Goal: Information Seeking & Learning: Learn about a topic

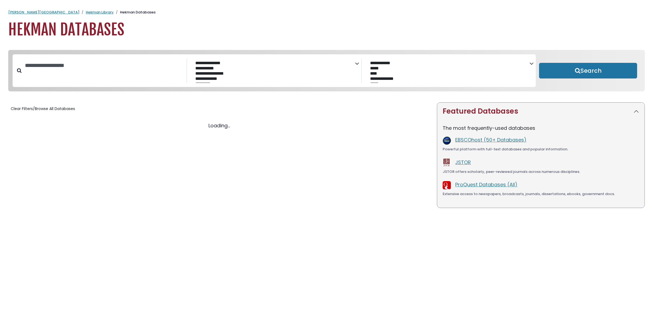
select select "Database Subject Filter"
select select "Database Vendors Filter"
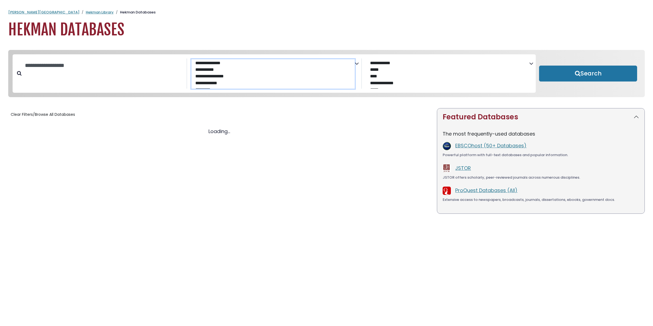
select select "*****"
click at [211, 75] on option "**********" at bounding box center [272, 77] width 154 height 7
select select "Database Subject Filter"
select select "Database Vendors Filter"
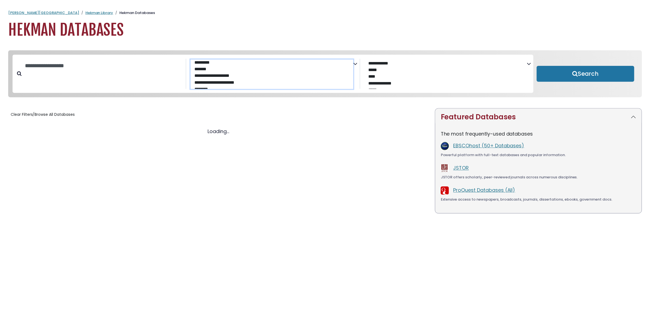
scroll to position [20, 0]
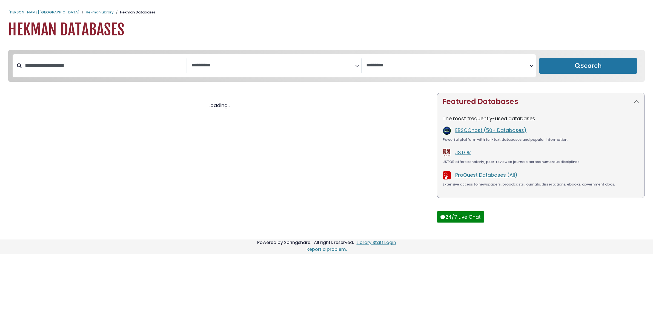
select select "Database Subject Filter"
select select "Database Vendors Filter"
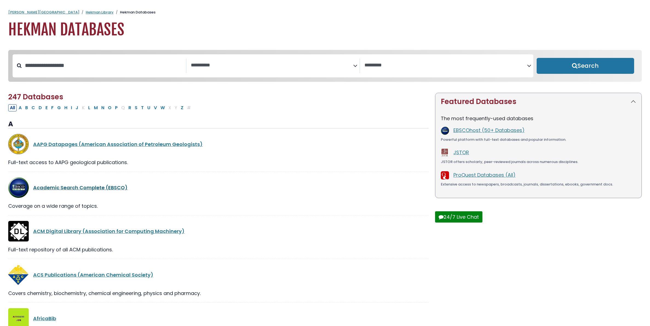
click at [78, 190] on link "Academic Search Complete (EBSCO)" at bounding box center [80, 187] width 95 height 7
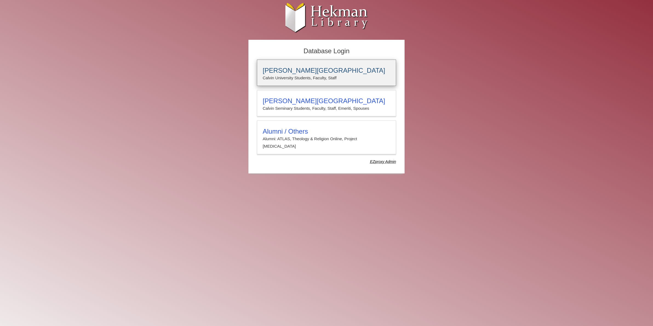
type input "****"
click at [322, 67] on h3 "[PERSON_NAME][GEOGRAPHIC_DATA]" at bounding box center [327, 71] width 128 height 8
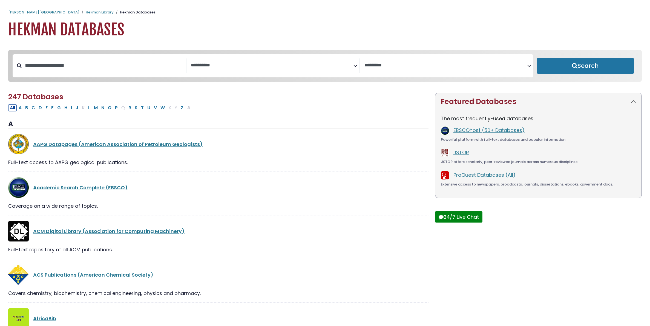
select select "Database Subject Filter"
select select "Database Vendors Filter"
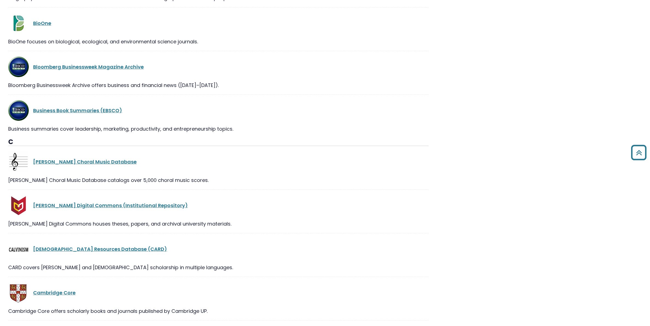
scroll to position [1781, 0]
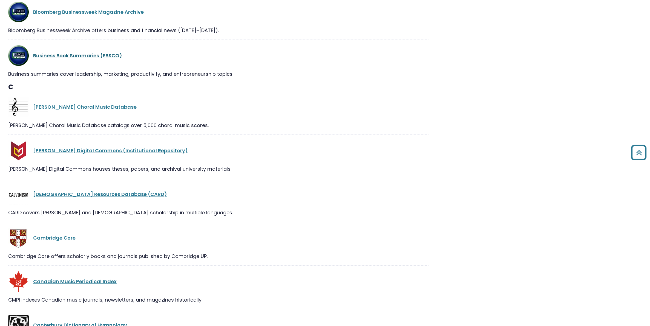
click at [84, 52] on link "Business Book Summaries (EBSCO)" at bounding box center [77, 55] width 89 height 7
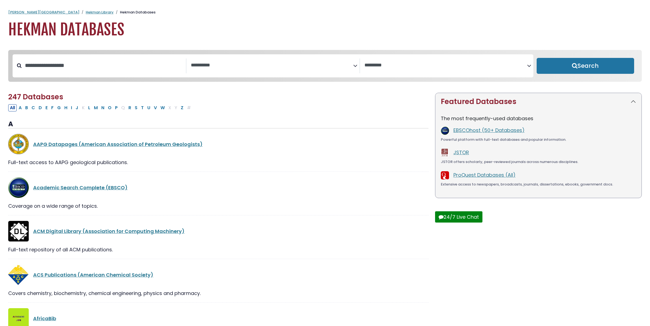
select select "Database Subject Filter"
select select "Database Vendors Filter"
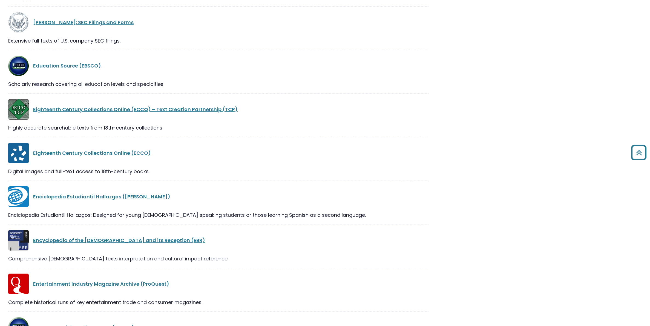
scroll to position [4110, 0]
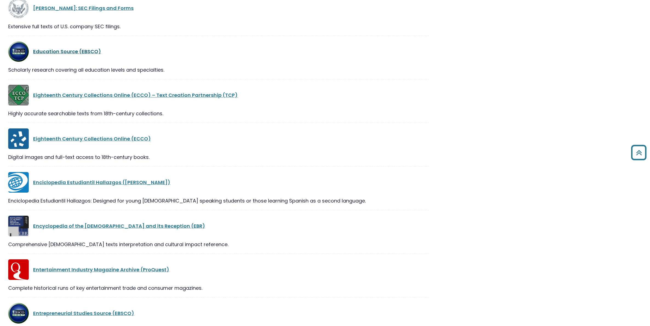
click at [62, 48] on link "Education Source (EBSCO)" at bounding box center [67, 51] width 68 height 7
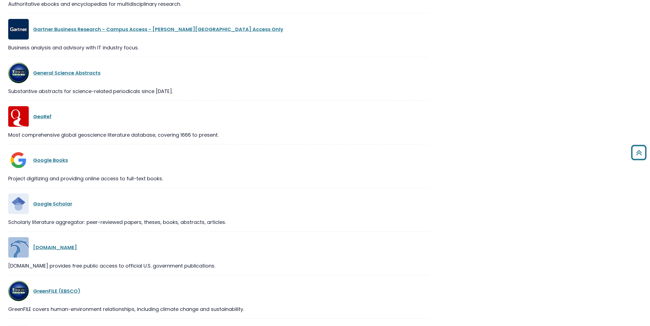
scroll to position [4821, 0]
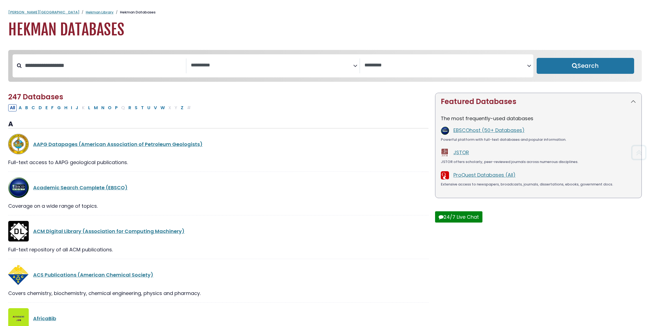
select select "Database Subject Filter"
select select "Database Vendors Filter"
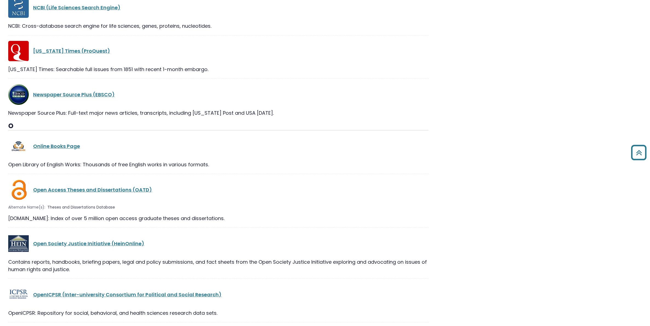
scroll to position [7835, 0]
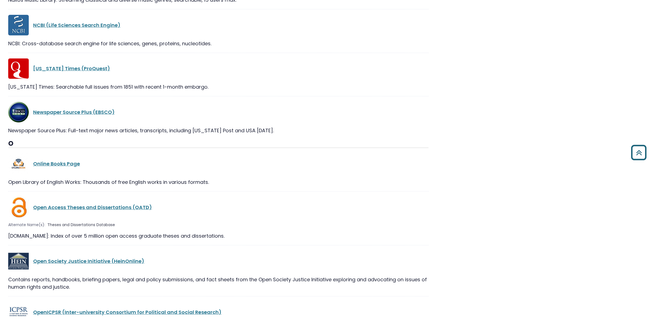
click at [642, 151] on icon "Back to Top" at bounding box center [639, 152] width 20 height 20
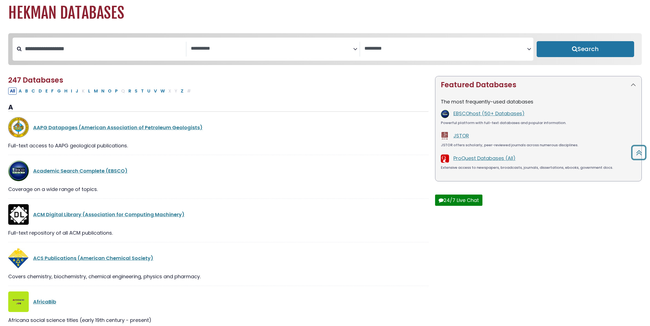
scroll to position [0, 0]
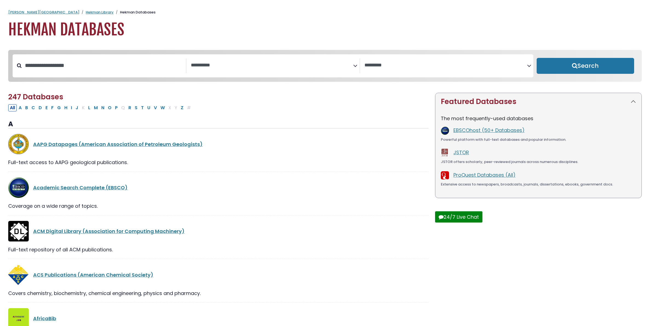
click at [238, 63] on textarea "Search" at bounding box center [272, 65] width 163 height 6
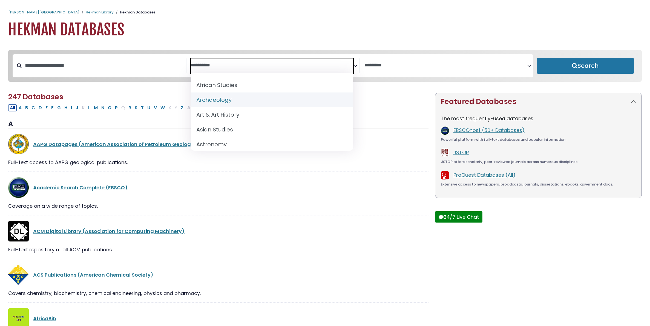
scroll to position [55, 0]
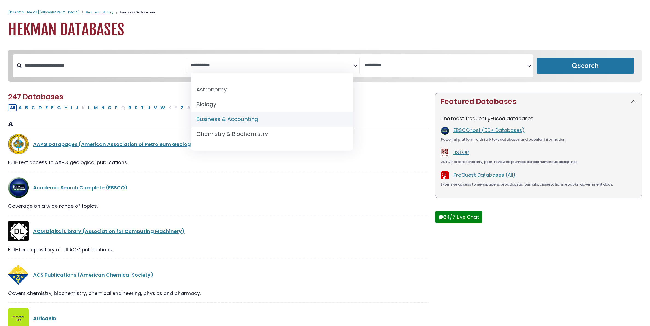
select select "*****"
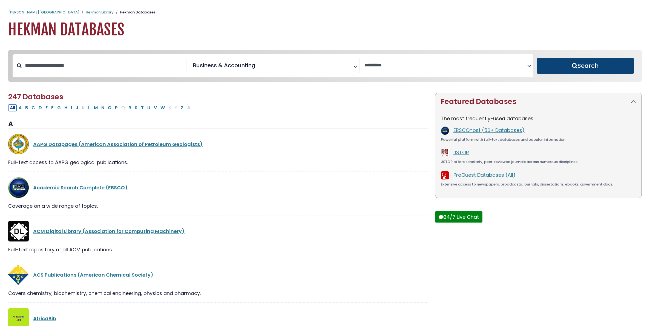
click at [550, 68] on button "Search" at bounding box center [586, 66] width 98 height 16
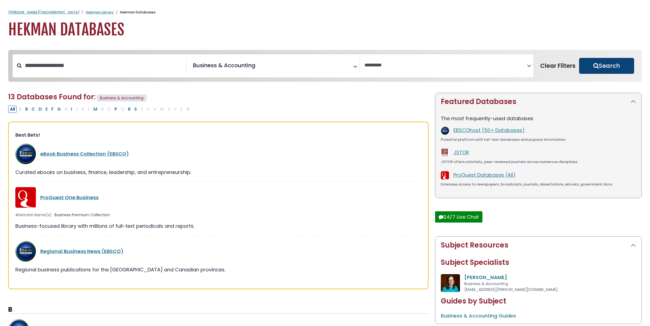
select select "Database Vendors Filter"
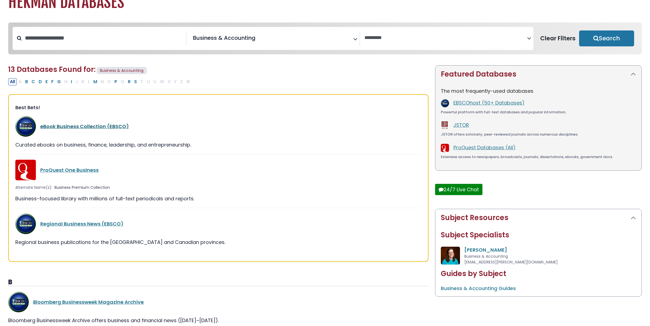
click at [82, 125] on link "eBook Business Collection (EBSCO)" at bounding box center [84, 126] width 89 height 7
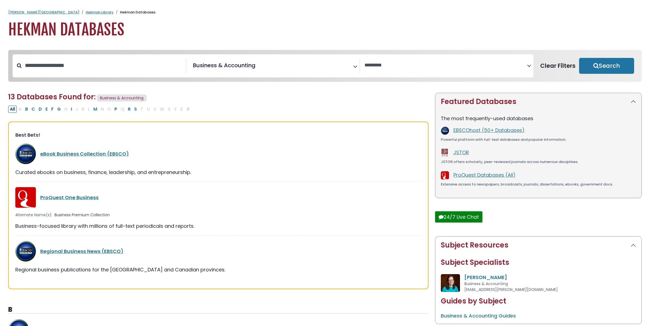
select select "Database Vendors Filter"
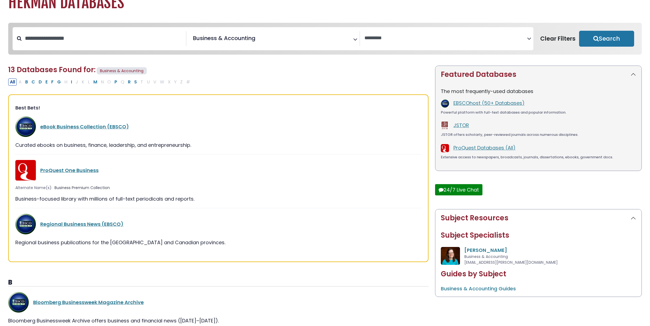
scroll to position [40, 0]
click at [78, 170] on link "ProQuest One Business" at bounding box center [69, 169] width 58 height 7
